Goal: Share content: Share content

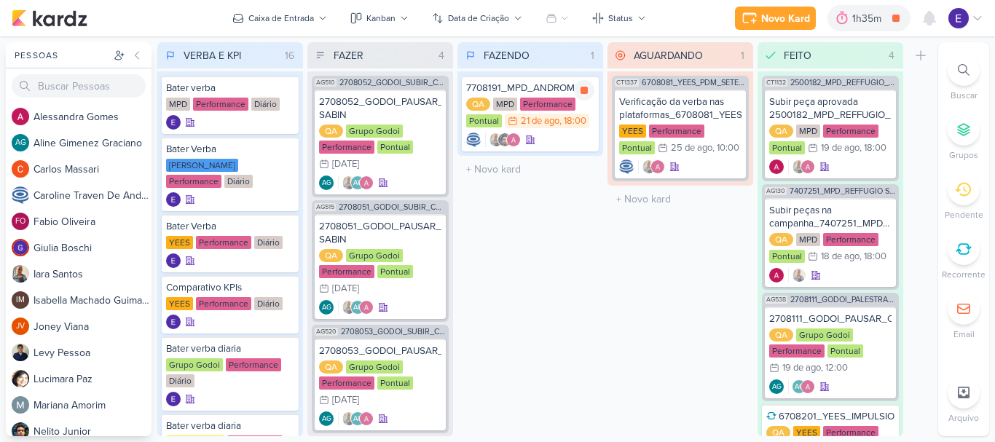
scroll to position [146, 0]
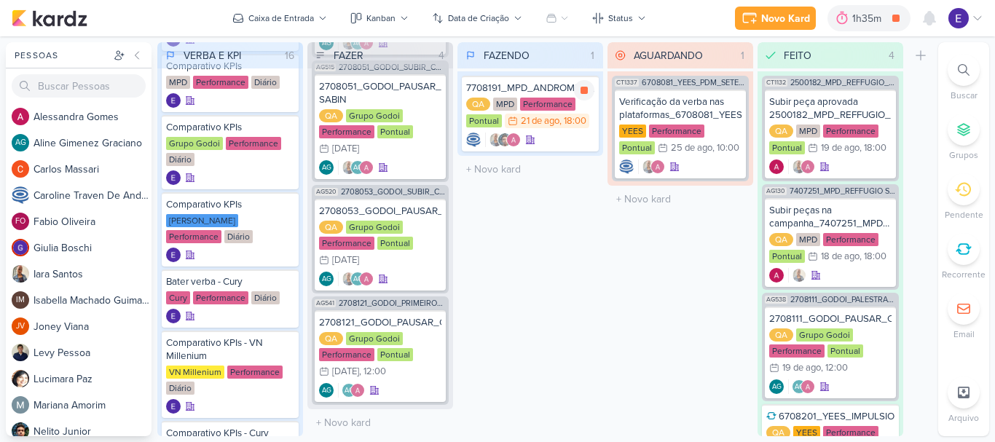
click at [556, 126] on div "21 de ago" at bounding box center [540, 121] width 39 height 9
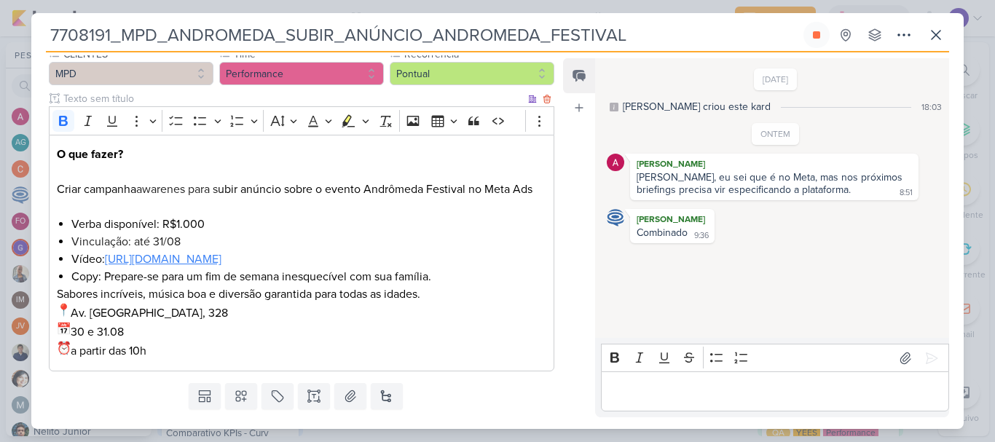
scroll to position [218, 0]
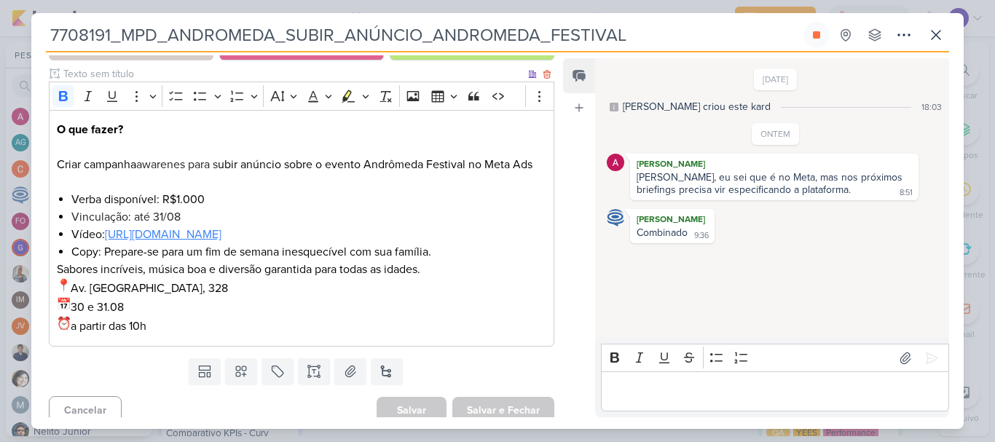
click at [221, 237] on link "https://drive.google.com/drive/folders/17-axlpJl3YvjxR0tnJ1JHveAt2qKrU3C" at bounding box center [163, 234] width 117 height 15
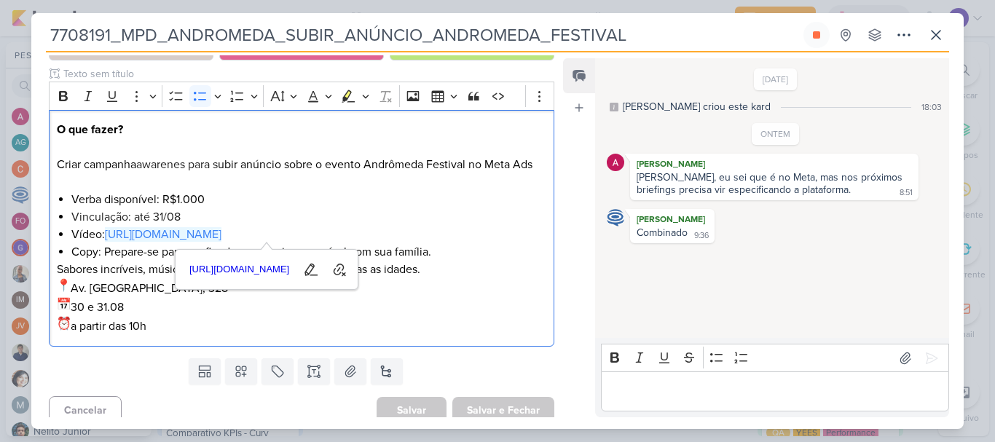
click at [650, 315] on div "19/8/25 Caroline criou este kard 18:03 ONTEM Alessandra Gomes 8:51 8:51" at bounding box center [771, 199] width 352 height 278
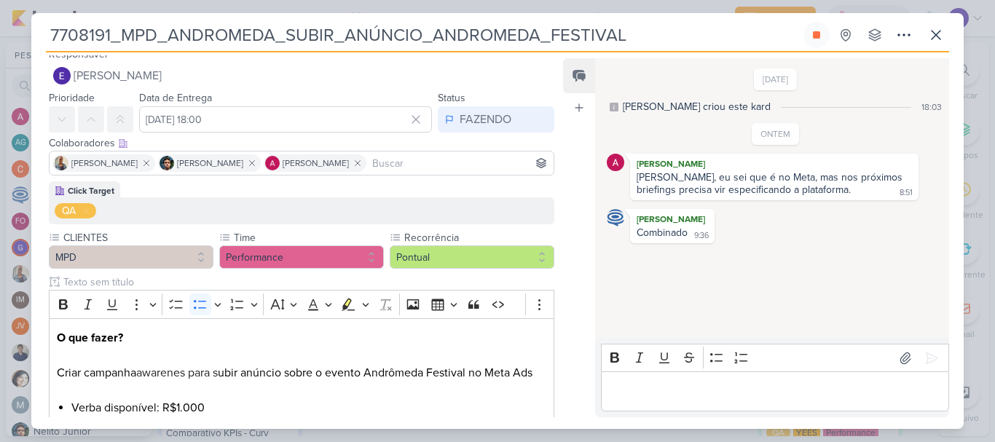
scroll to position [83, 0]
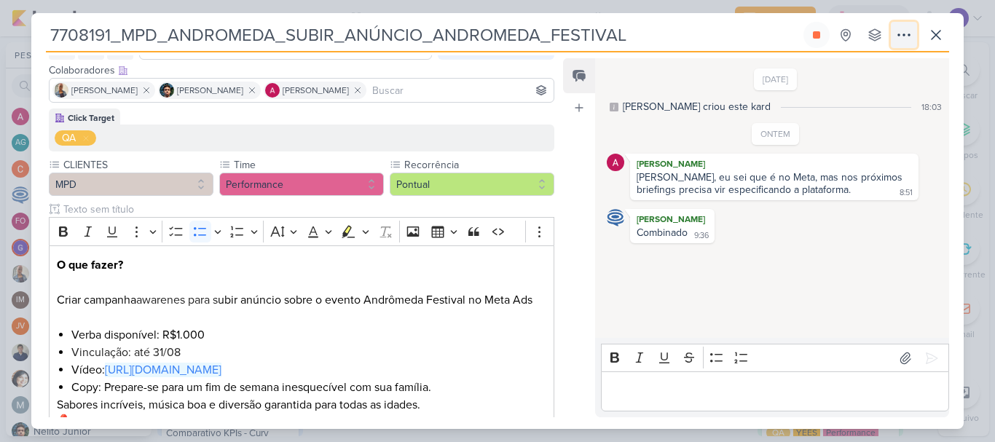
click at [903, 37] on icon at bounding box center [903, 34] width 17 height 17
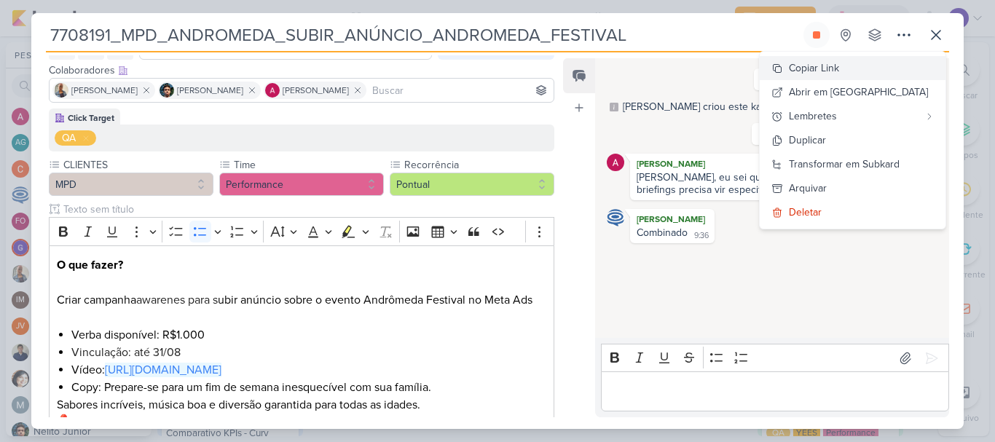
click at [896, 58] on button "Copiar Link" at bounding box center [852, 68] width 186 height 24
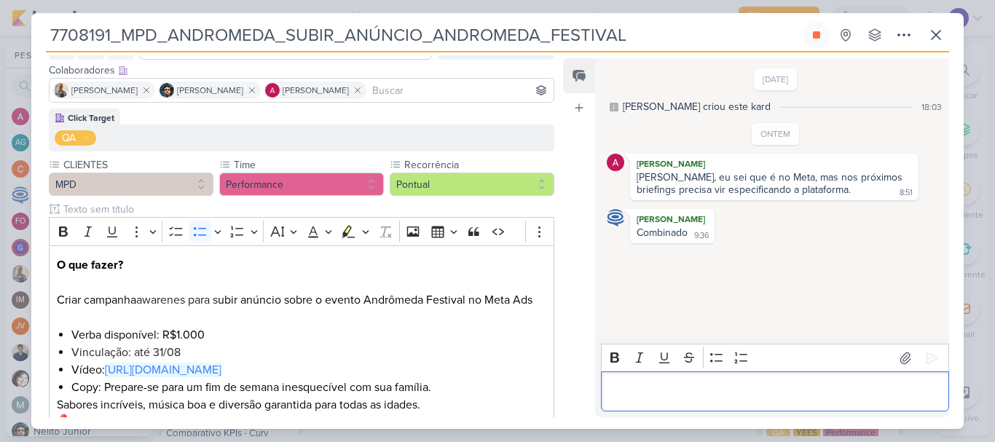
click at [666, 377] on div "Editor editing area: main" at bounding box center [775, 391] width 348 height 40
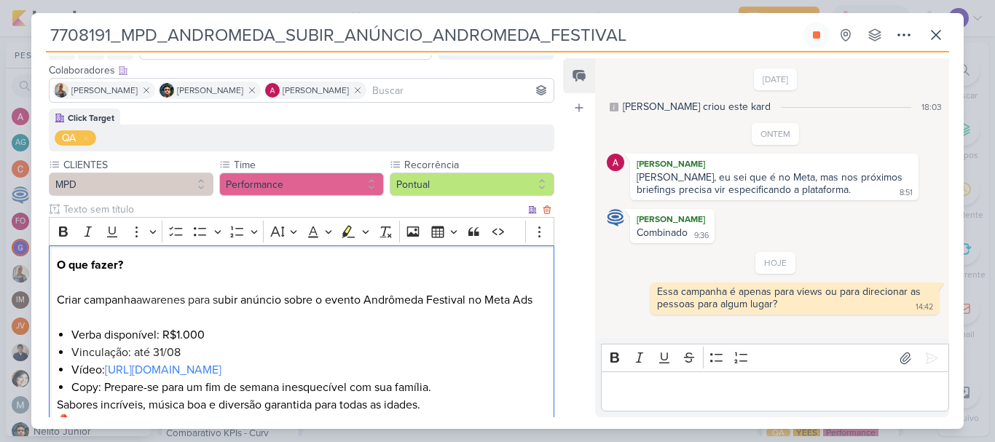
click at [175, 304] on span "awarenes para s" at bounding box center [177, 300] width 82 height 15
click at [96, 300] on p "O que fazer? Criar campanha Awareness para s ubir anúncio sobre o evento Andrôm…" at bounding box center [301, 291] width 489 height 70
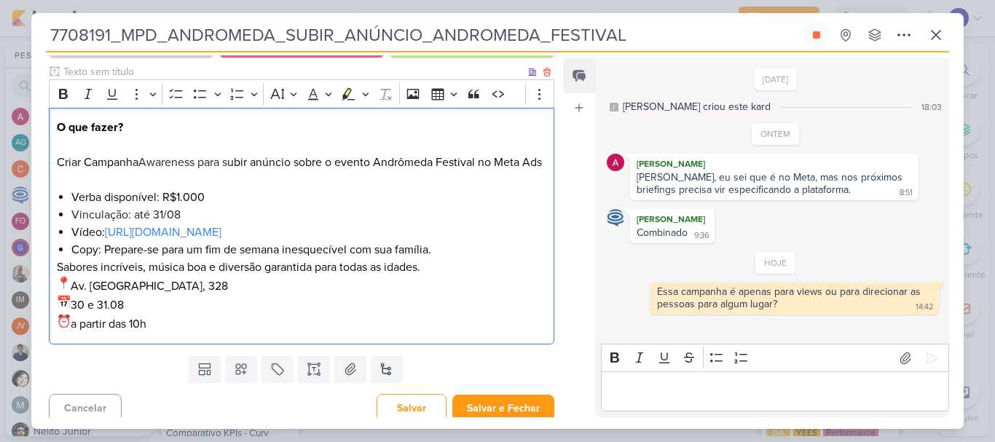
scroll to position [246, 0]
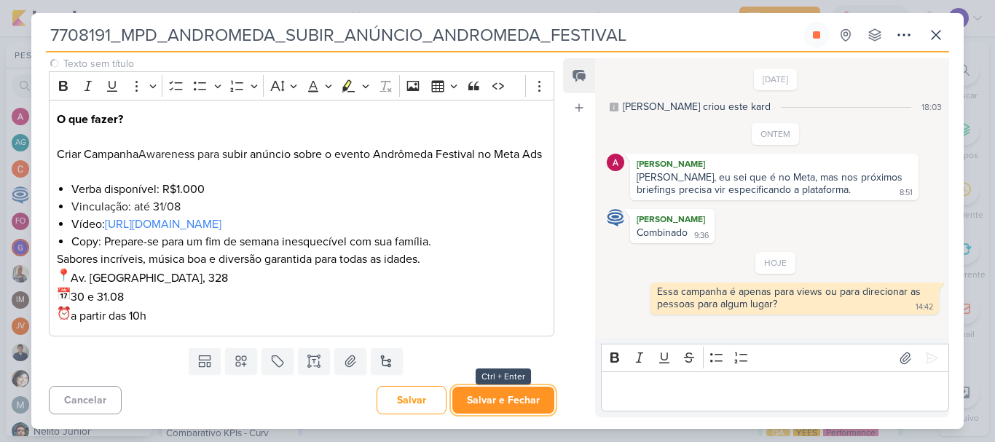
click at [499, 395] on button "Salvar e Fechar" at bounding box center [503, 400] width 102 height 27
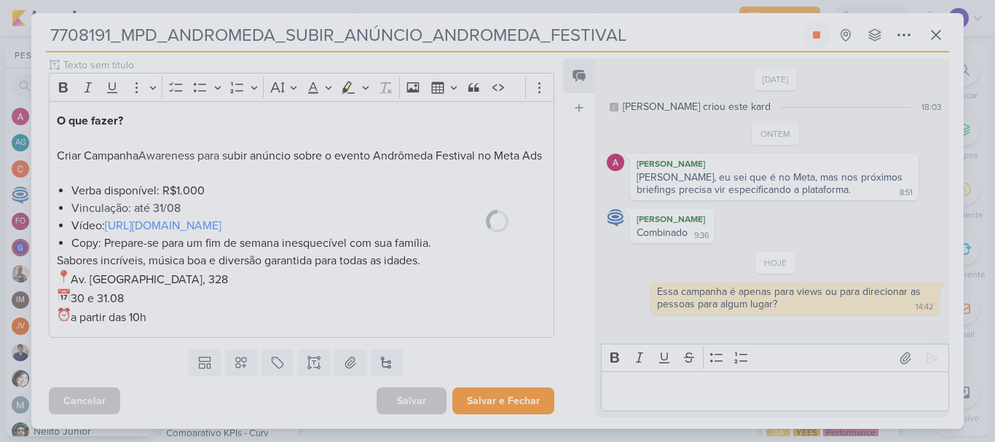
scroll to position [245, 0]
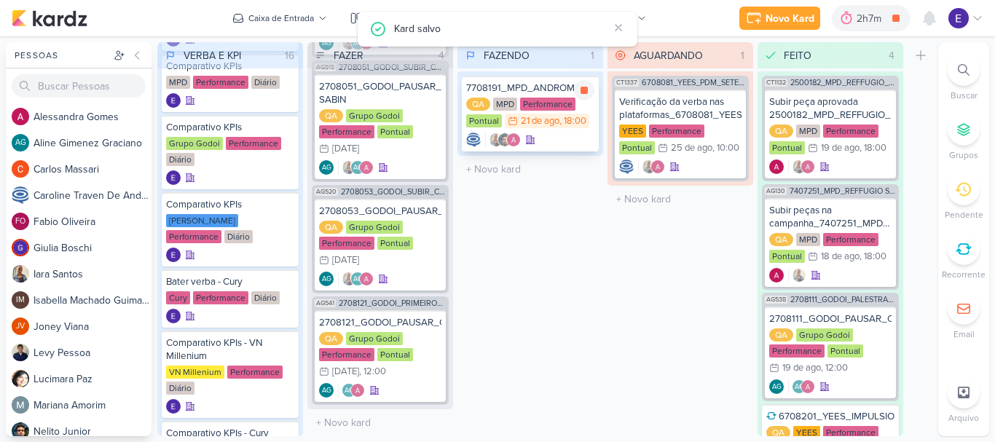
click at [557, 141] on div at bounding box center [530, 140] width 128 height 15
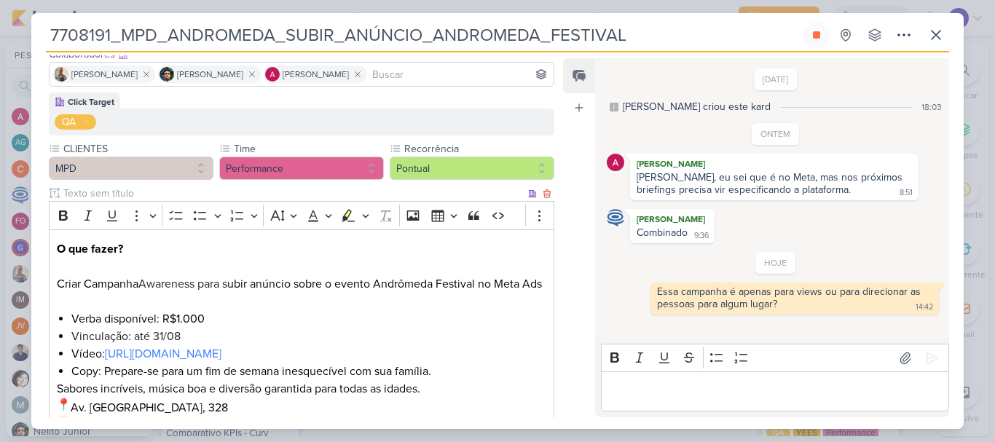
scroll to position [172, 0]
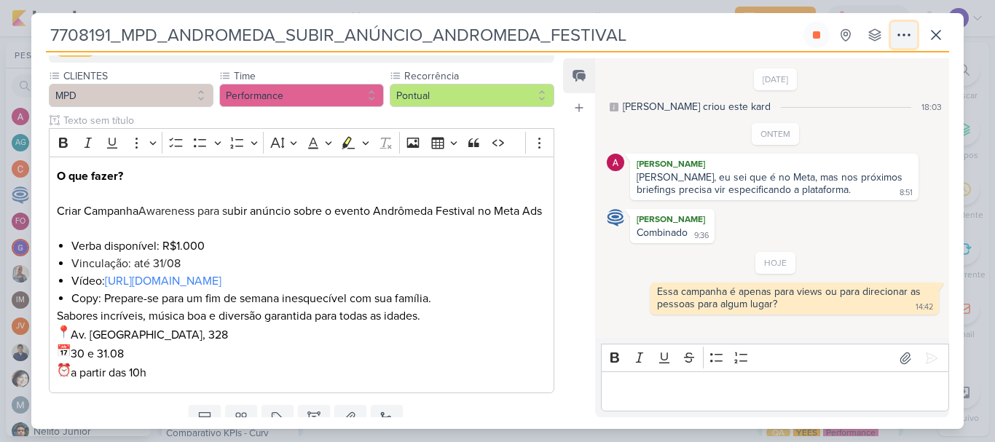
click at [903, 31] on icon at bounding box center [903, 34] width 17 height 17
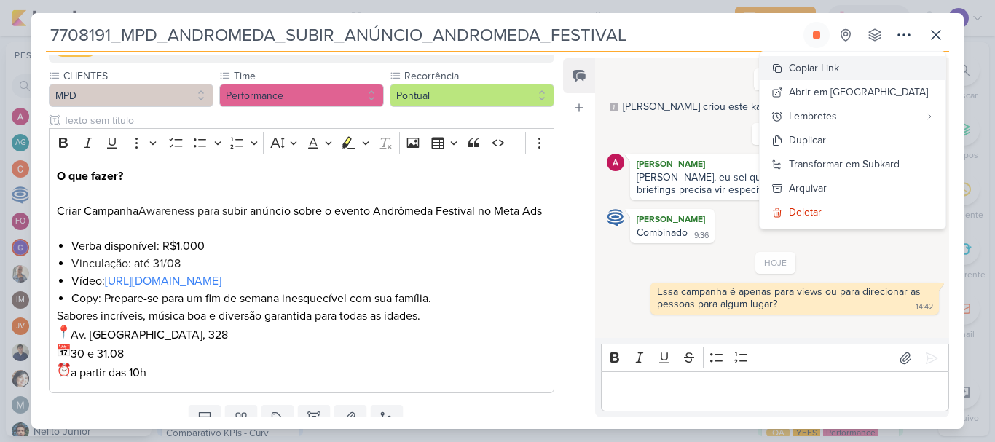
click at [888, 71] on button "Copiar Link" at bounding box center [852, 68] width 186 height 24
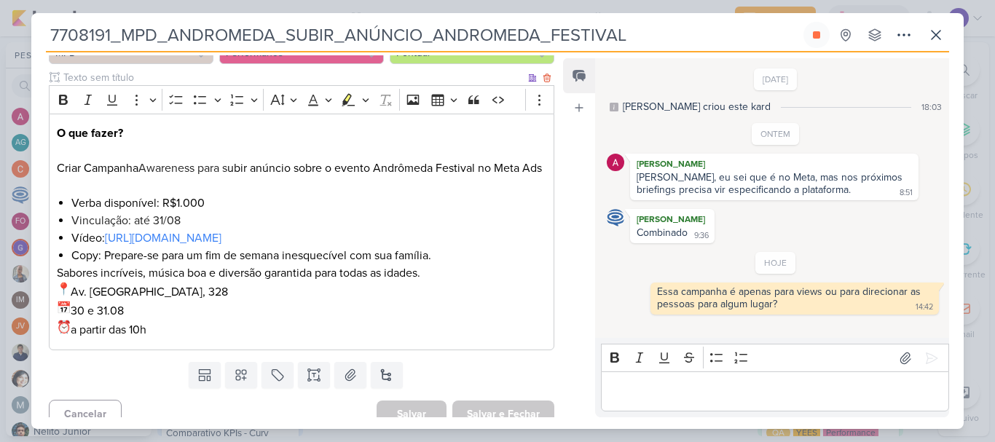
scroll to position [218, 0]
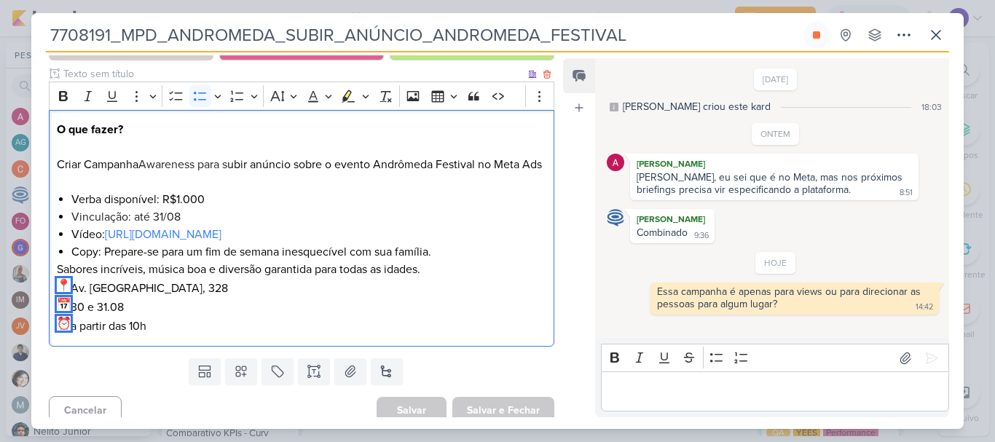
drag, startPoint x: 105, startPoint y: 269, endPoint x: 159, endPoint y: 342, distance: 90.6
click at [159, 342] on div "O que fazer? Criar Campanha Awareness para s ubir anúncio sobre o evento Andrôm…" at bounding box center [301, 228] width 505 height 237
copy div "Prepare-se para um fim de semana inesquecível com sua família. Sabores incrívei…"
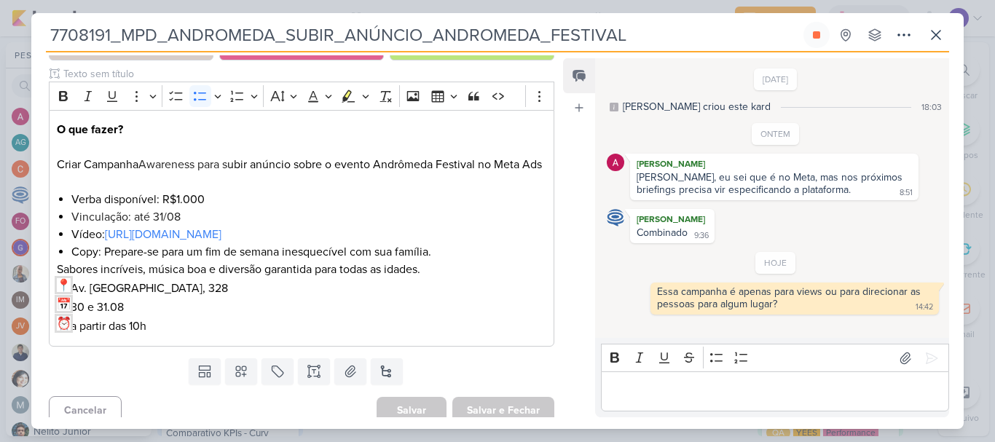
click at [576, 315] on div "Feed Atrelar email Solte o email para atrelar ao kard" at bounding box center [579, 237] width 32 height 359
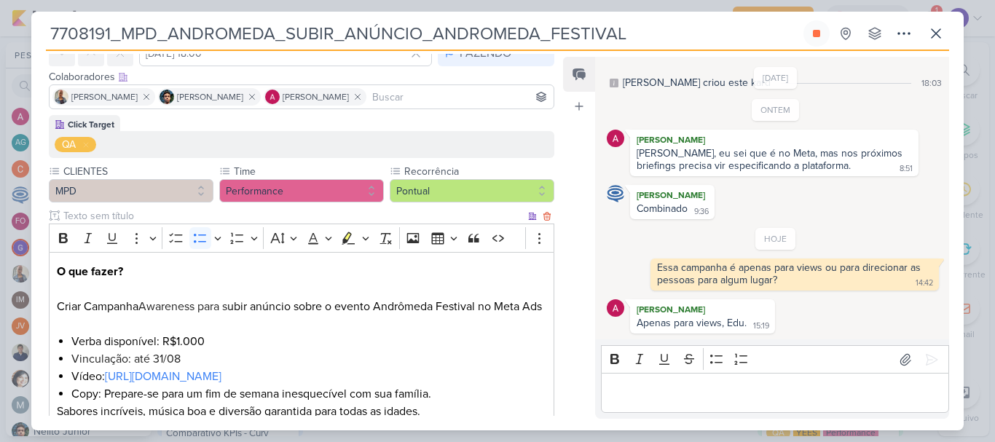
scroll to position [74, 0]
click at [936, 36] on icon at bounding box center [935, 33] width 17 height 17
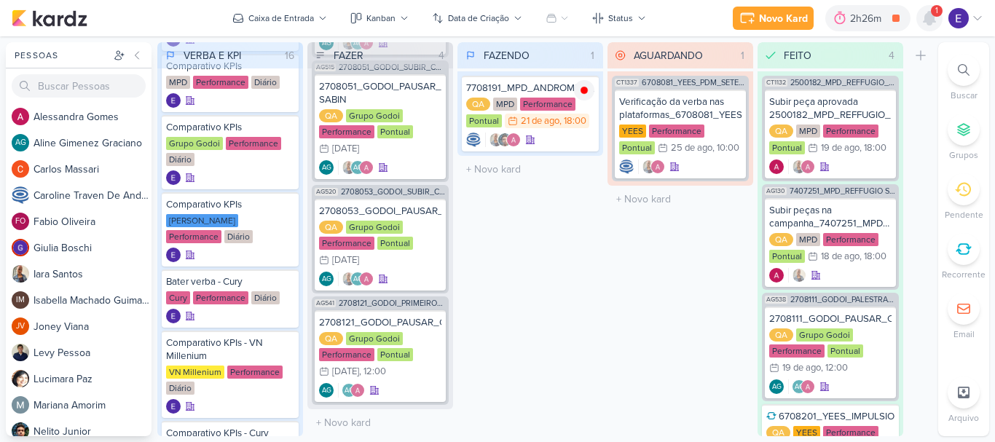
click at [935, 17] on icon at bounding box center [928, 17] width 17 height 17
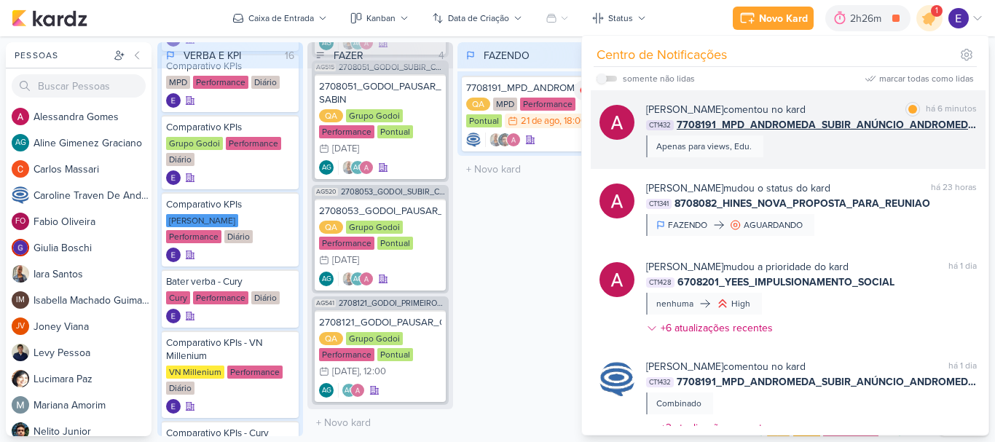
click at [919, 126] on span "7708191_MPD_ANDROMEDA_SUBIR_ANÚNCIO_ANDROMEDA_FESTIVAL" at bounding box center [826, 124] width 300 height 15
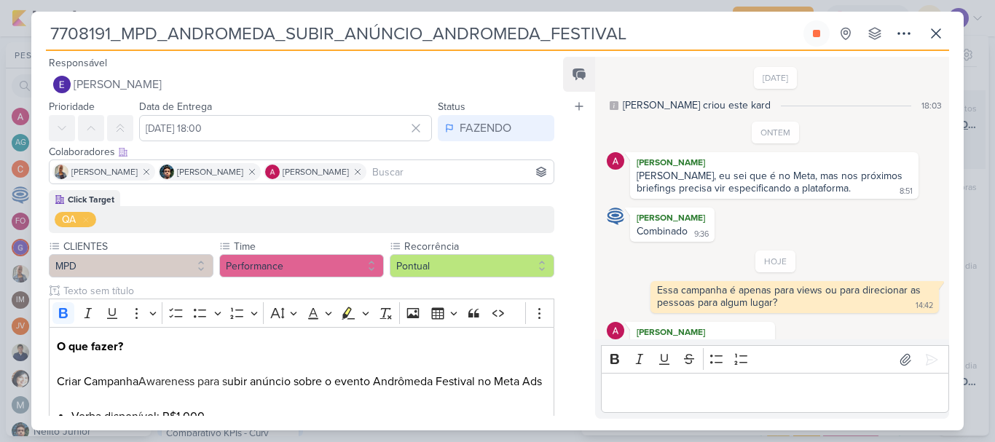
scroll to position [23, 0]
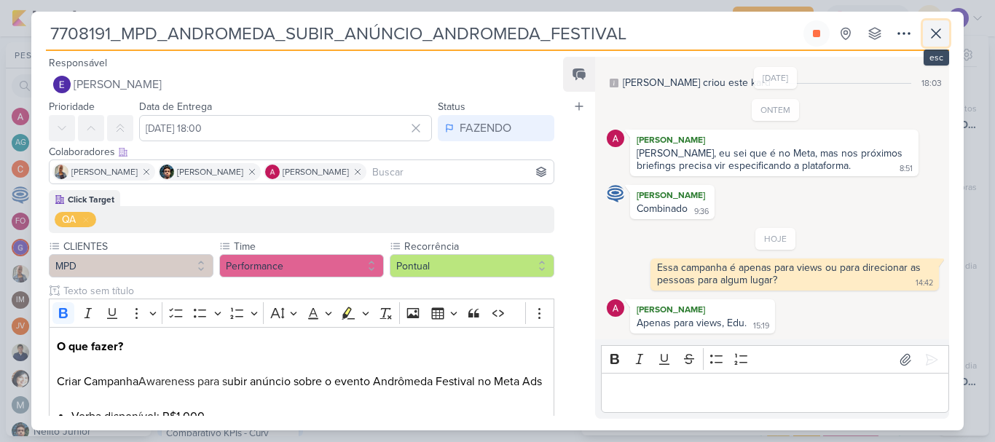
click at [939, 20] on button at bounding box center [936, 33] width 26 height 26
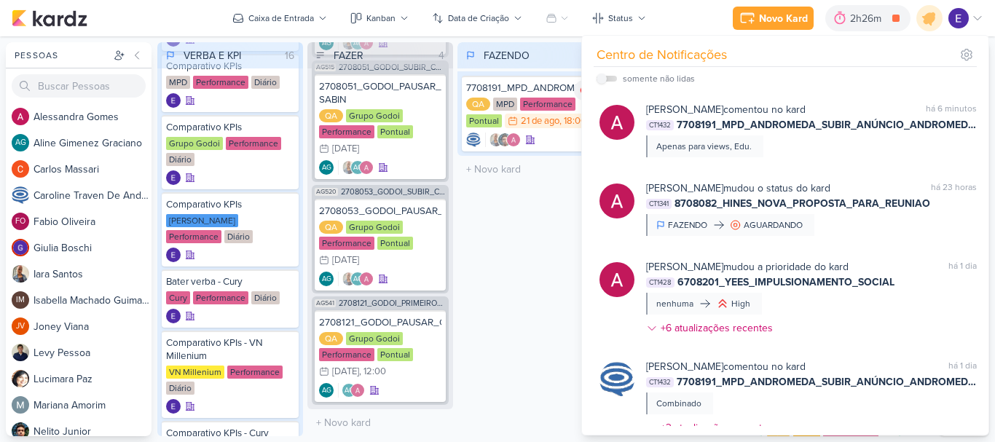
click at [505, 229] on div "FAZENDO 1 Mover Para Esquerda Mover Para Direita Deletar 7708191_MPD_ANDROMEDA_…" at bounding box center [530, 239] width 146 height 394
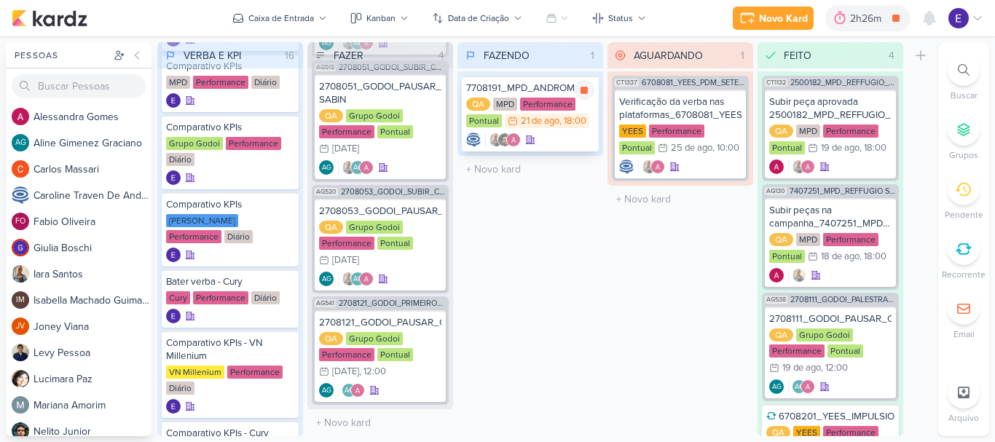
click at [570, 136] on div at bounding box center [530, 140] width 128 height 15
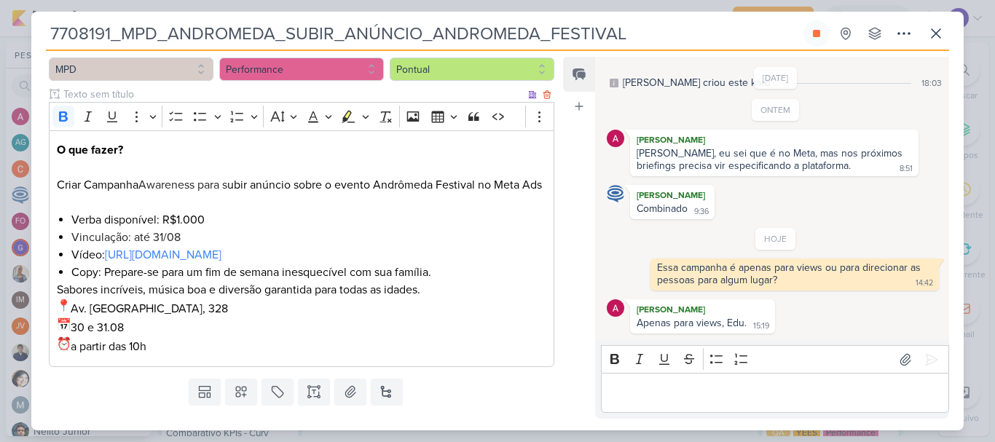
scroll to position [218, 0]
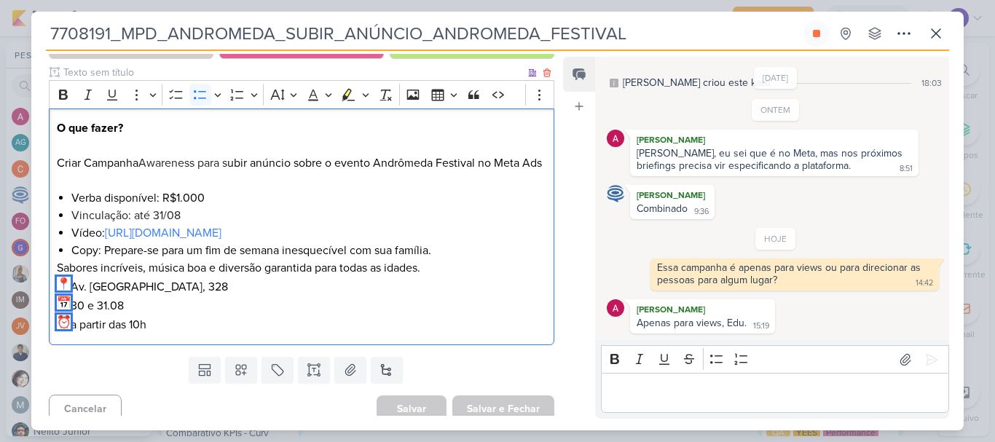
drag, startPoint x: 100, startPoint y: 264, endPoint x: 173, endPoint y: 336, distance: 102.5
click at [173, 336] on div "O que fazer? Criar Campanha Awareness para s ubir anúncio sobre o evento Andrôm…" at bounding box center [301, 226] width 505 height 237
copy div "Prepare-se para um fim de semana inesquecível com sua família. Sabores incrívei…"
click at [508, 334] on p "30 e 31.08 a partir das 10h" at bounding box center [301, 315] width 489 height 38
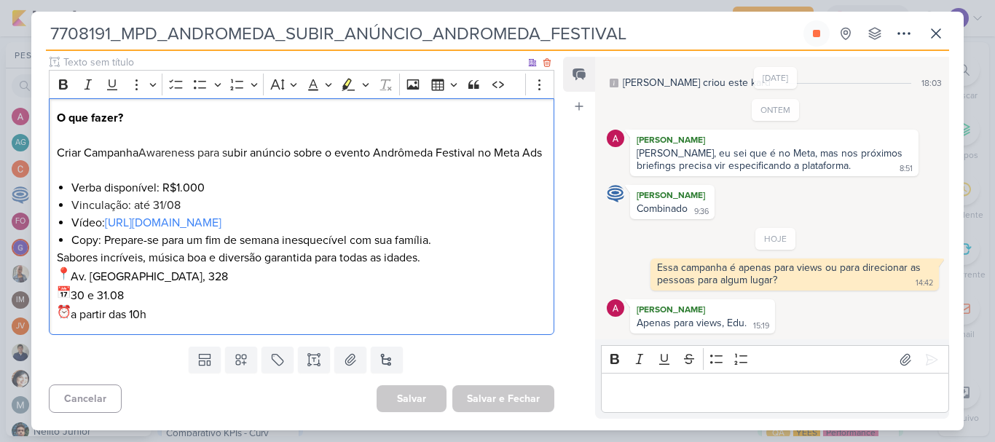
scroll to position [246, 0]
click at [575, 315] on div "Feed Atrelar email Solte o email para atrelar ao kard" at bounding box center [579, 238] width 32 height 362
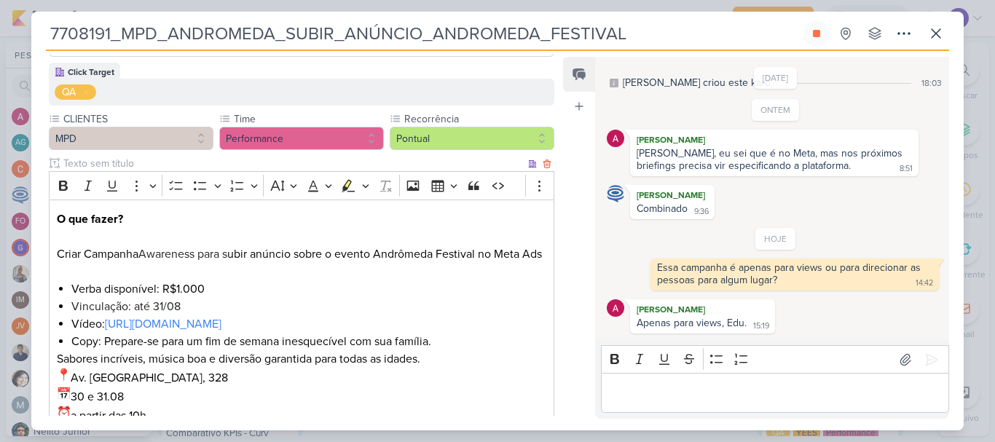
scroll to position [127, 0]
